Goal: Task Accomplishment & Management: Use online tool/utility

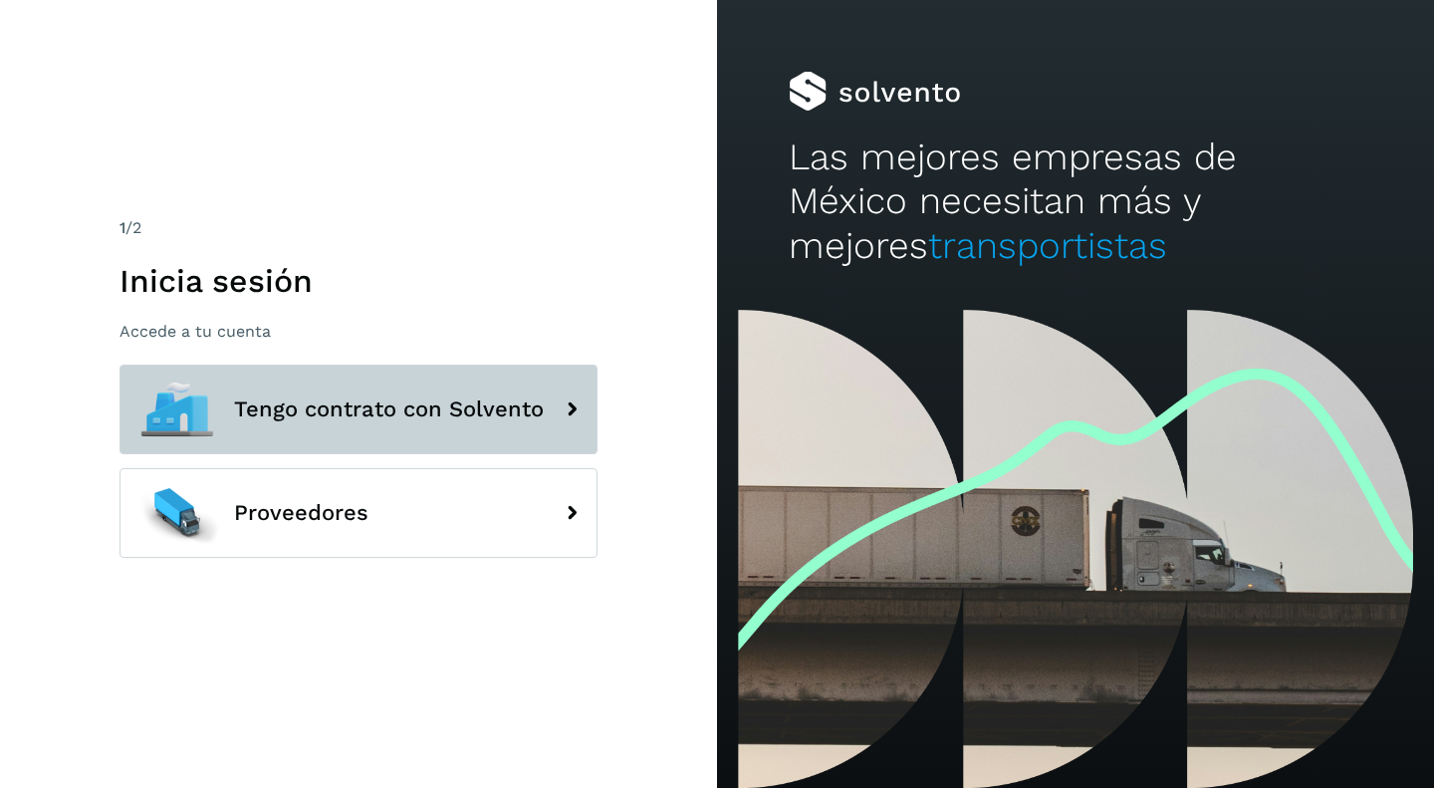
click at [281, 398] on span "Tengo contrato con Solvento" at bounding box center [389, 409] width 310 height 24
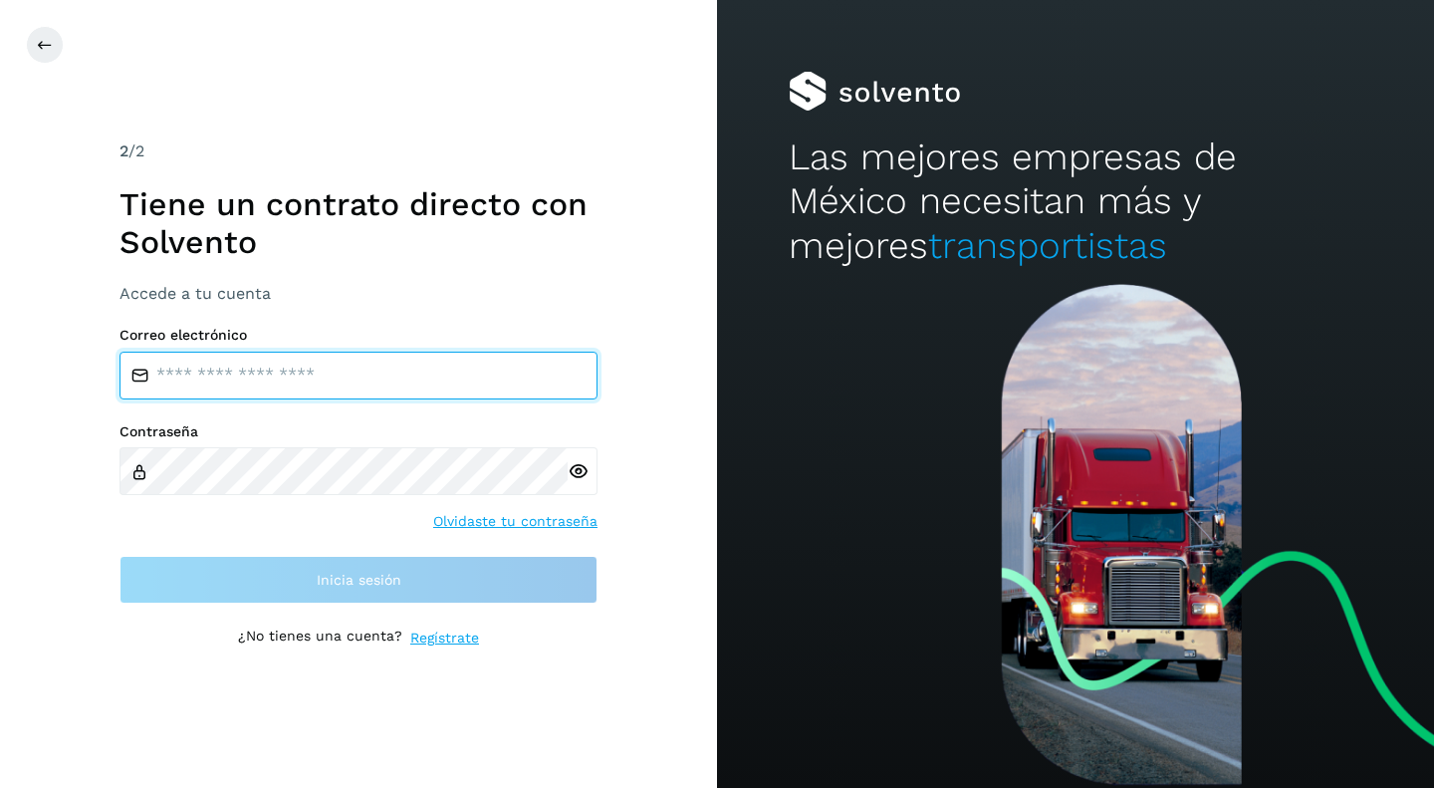
type input "**********"
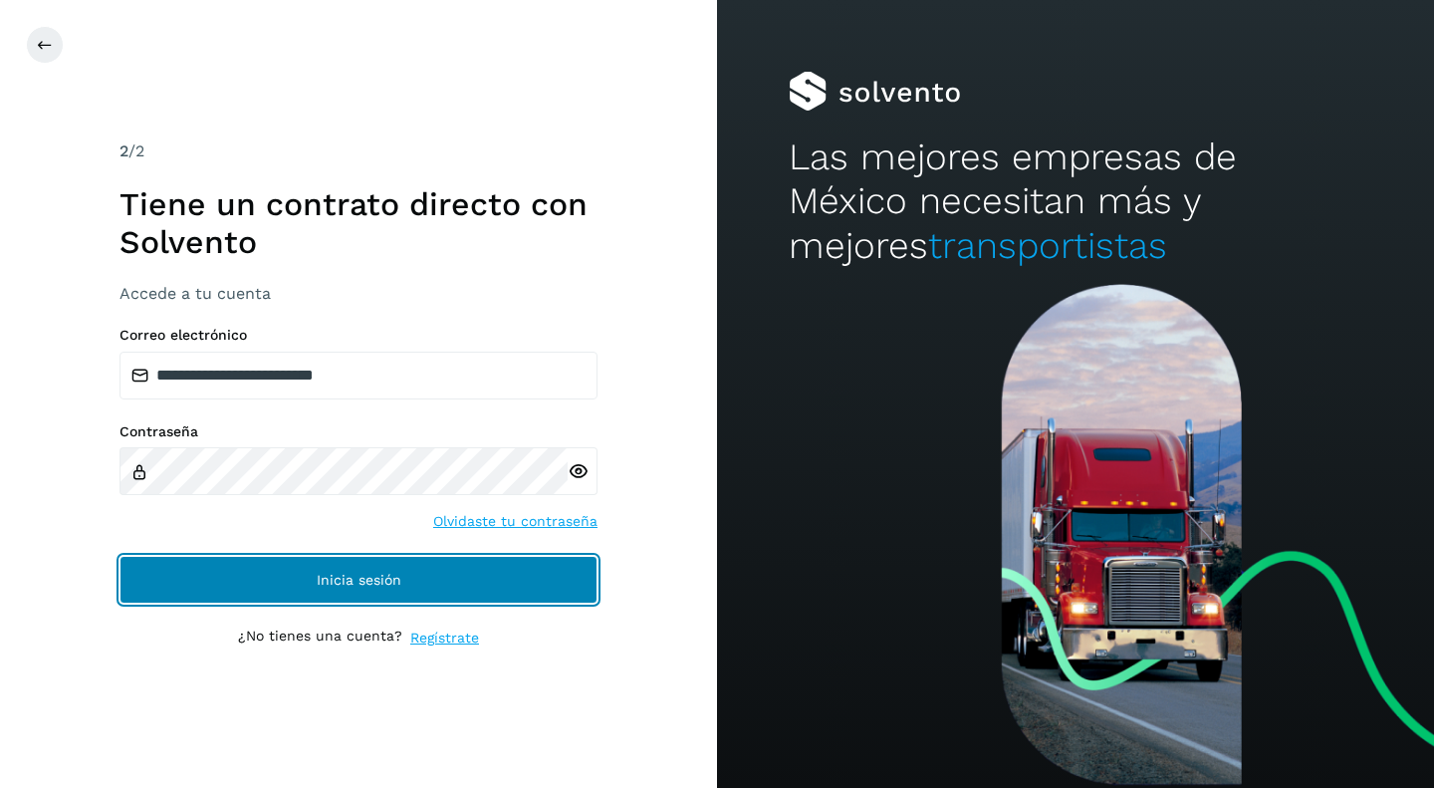
click at [317, 586] on span "Inicia sesión" at bounding box center [359, 579] width 85 height 14
